Goal: Transaction & Acquisition: Purchase product/service

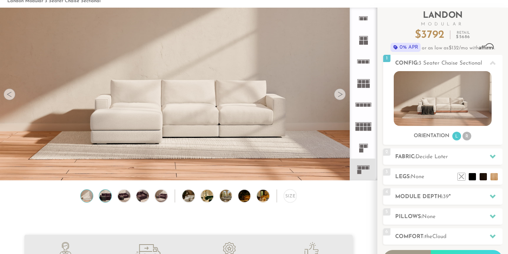
click at [102, 195] on img at bounding box center [105, 196] width 15 height 12
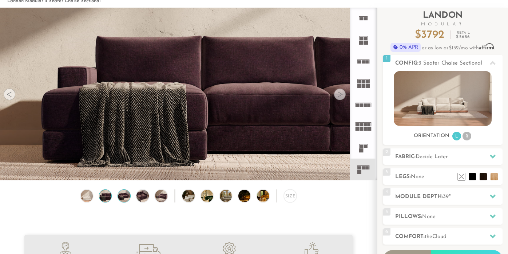
click at [125, 196] on img at bounding box center [124, 196] width 15 height 12
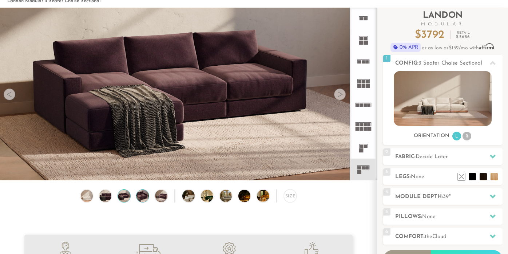
click at [137, 196] on img at bounding box center [142, 196] width 15 height 12
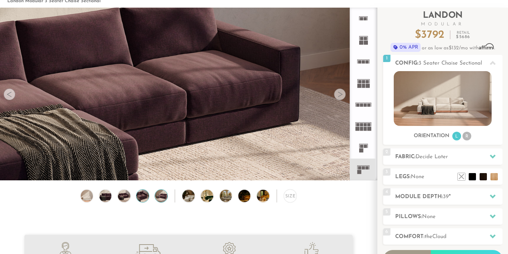
click at [163, 195] on img at bounding box center [161, 196] width 15 height 12
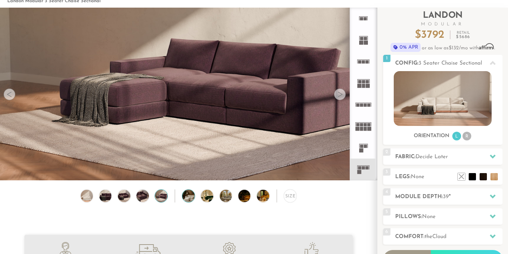
click at [188, 197] on img at bounding box center [193, 196] width 22 height 12
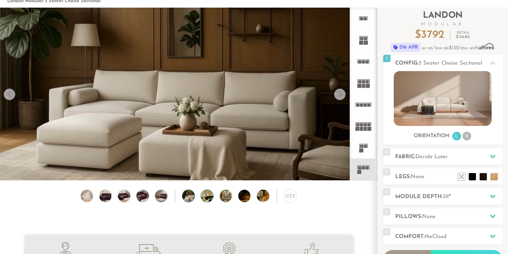
click at [205, 197] on img at bounding box center [212, 196] width 22 height 12
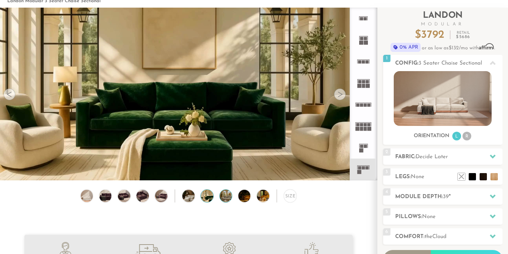
click at [225, 198] on img at bounding box center [231, 196] width 22 height 12
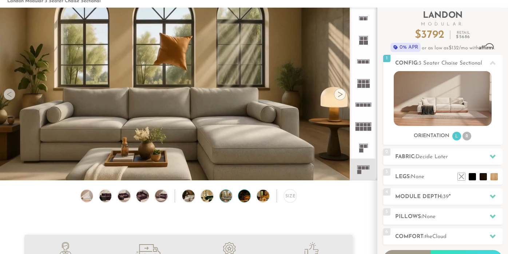
click at [242, 197] on img at bounding box center [249, 196] width 22 height 12
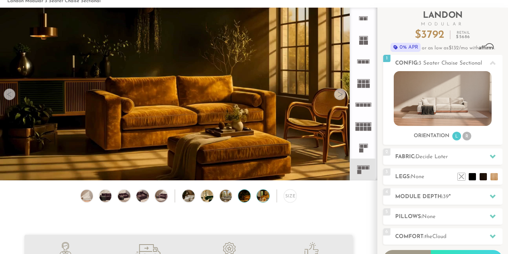
click at [259, 197] on img at bounding box center [268, 196] width 22 height 12
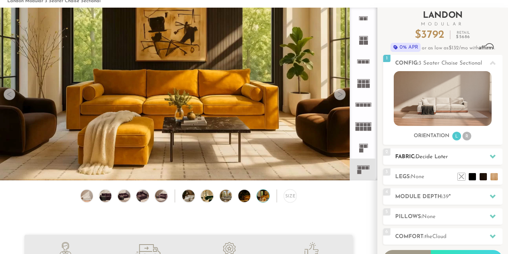
click at [437, 158] on span "Decide Later" at bounding box center [431, 157] width 32 height 5
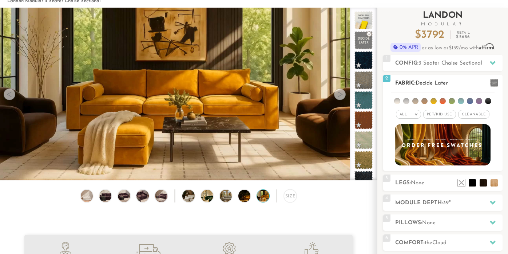
click at [470, 112] on span "Cleanable x" at bounding box center [473, 114] width 31 height 9
click at [434, 116] on span "Pet/Kid Use x" at bounding box center [436, 114] width 33 height 9
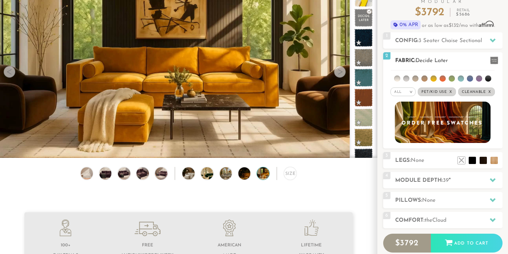
scroll to position [59, 0]
click at [451, 77] on li at bounding box center [451, 78] width 6 height 6
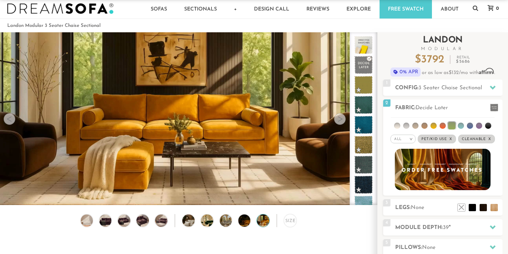
scroll to position [10, 0]
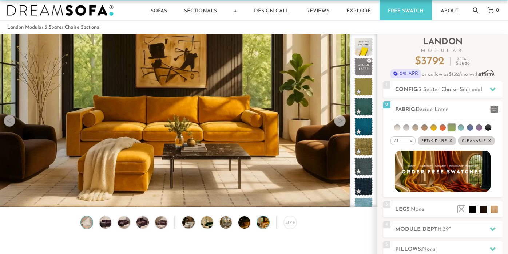
click at [85, 218] on img at bounding box center [86, 223] width 15 height 12
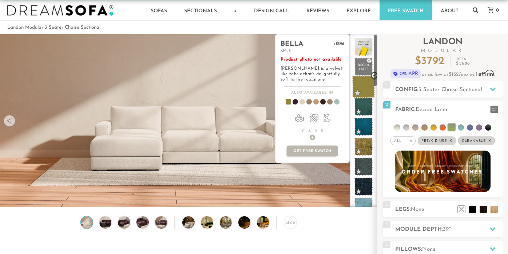
click at [366, 84] on span at bounding box center [363, 87] width 23 height 23
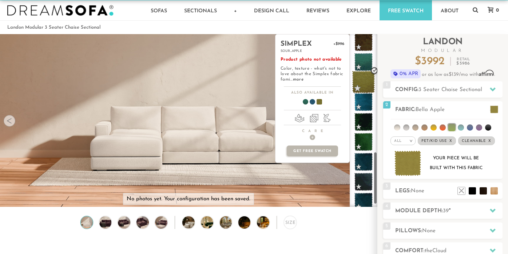
scroll to position [392, 0]
